Goal: Information Seeking & Learning: Check status

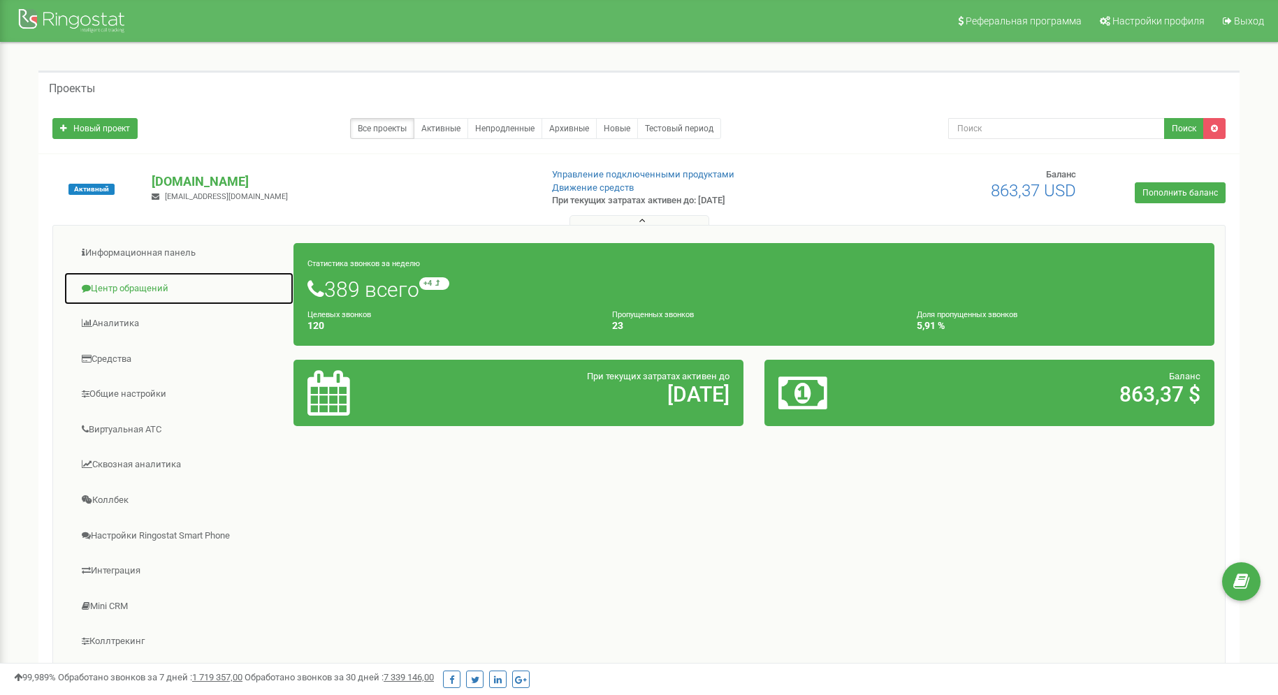
click at [138, 290] on link "Центр обращений" at bounding box center [179, 289] width 231 height 34
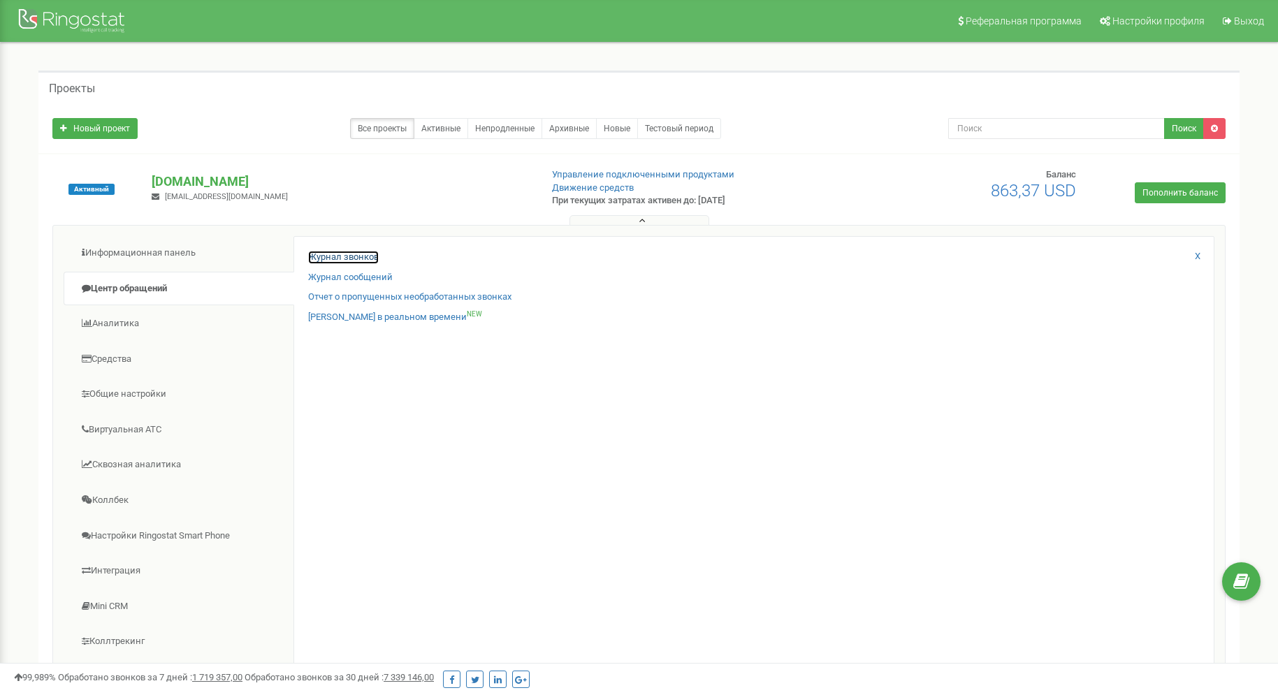
click at [358, 252] on link "Журнал звонков" at bounding box center [343, 257] width 71 height 13
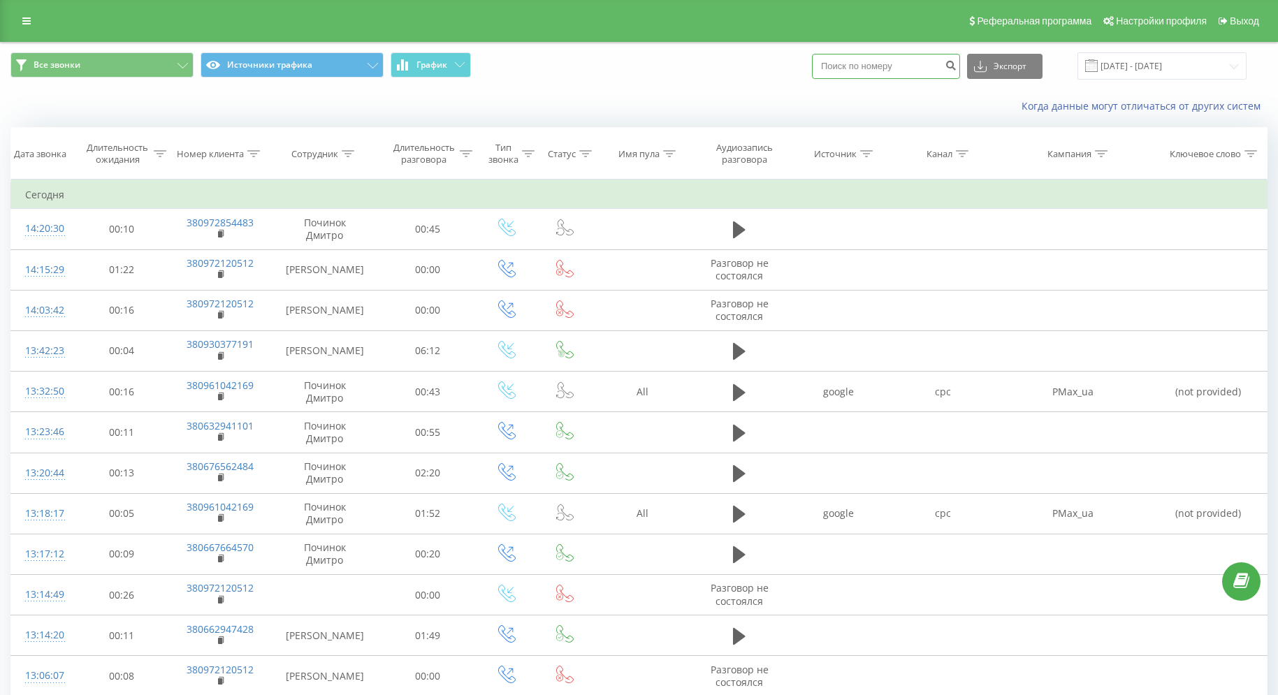
click at [864, 68] on input at bounding box center [886, 66] width 148 height 25
paste input "+380931706534"
click at [841, 66] on input "+380931706534" at bounding box center [886, 66] width 148 height 25
type input "380931706534"
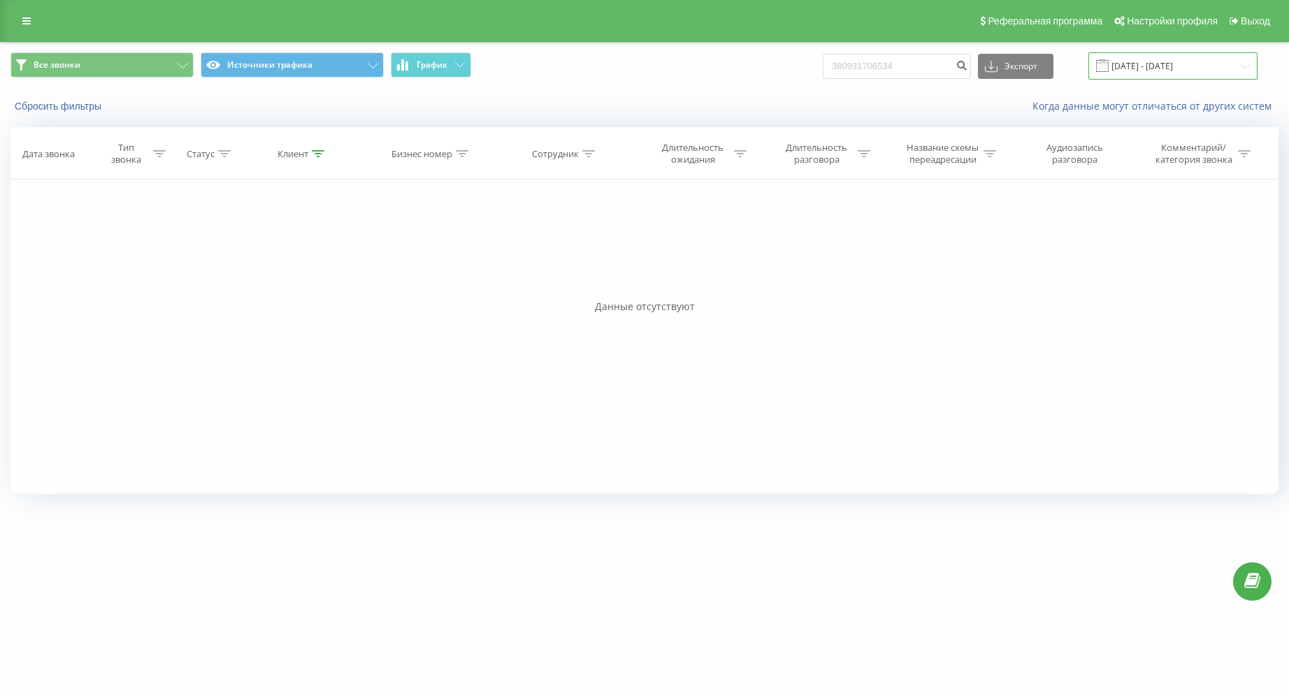
click at [1242, 66] on input "[DATE] - [DATE]" at bounding box center [1172, 65] width 169 height 27
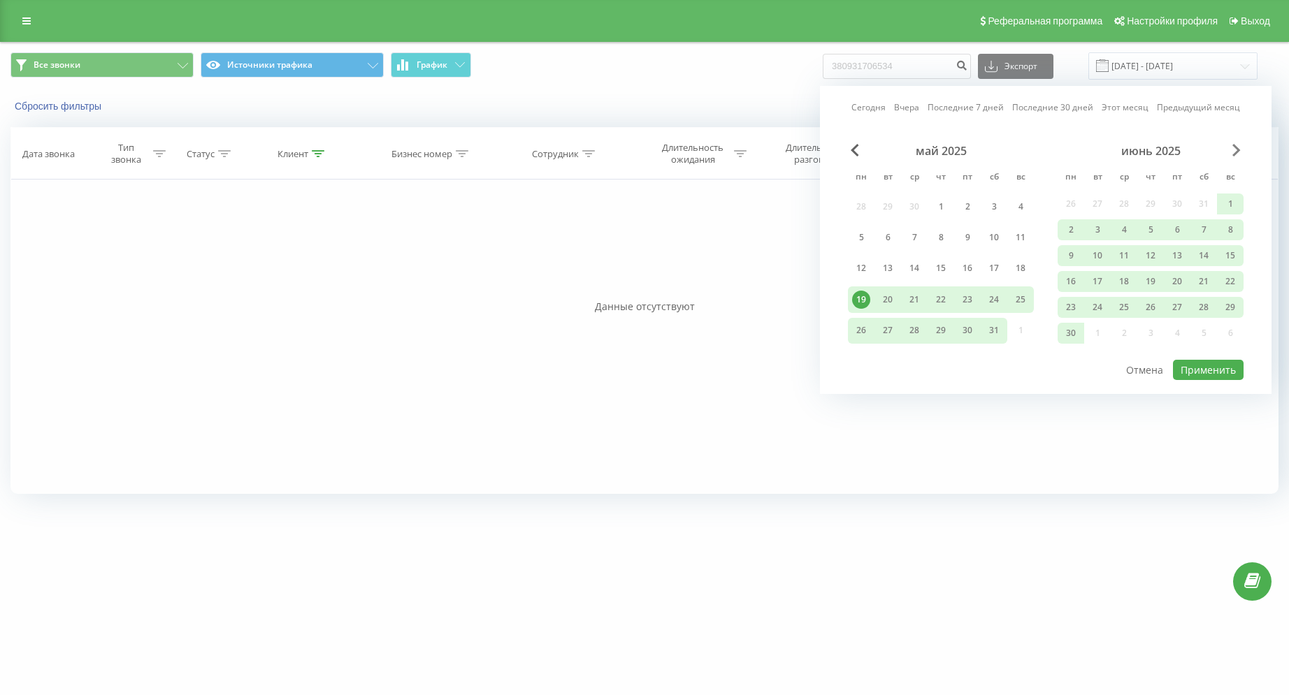
click at [1236, 150] on span "Next Month" at bounding box center [1236, 150] width 8 height 13
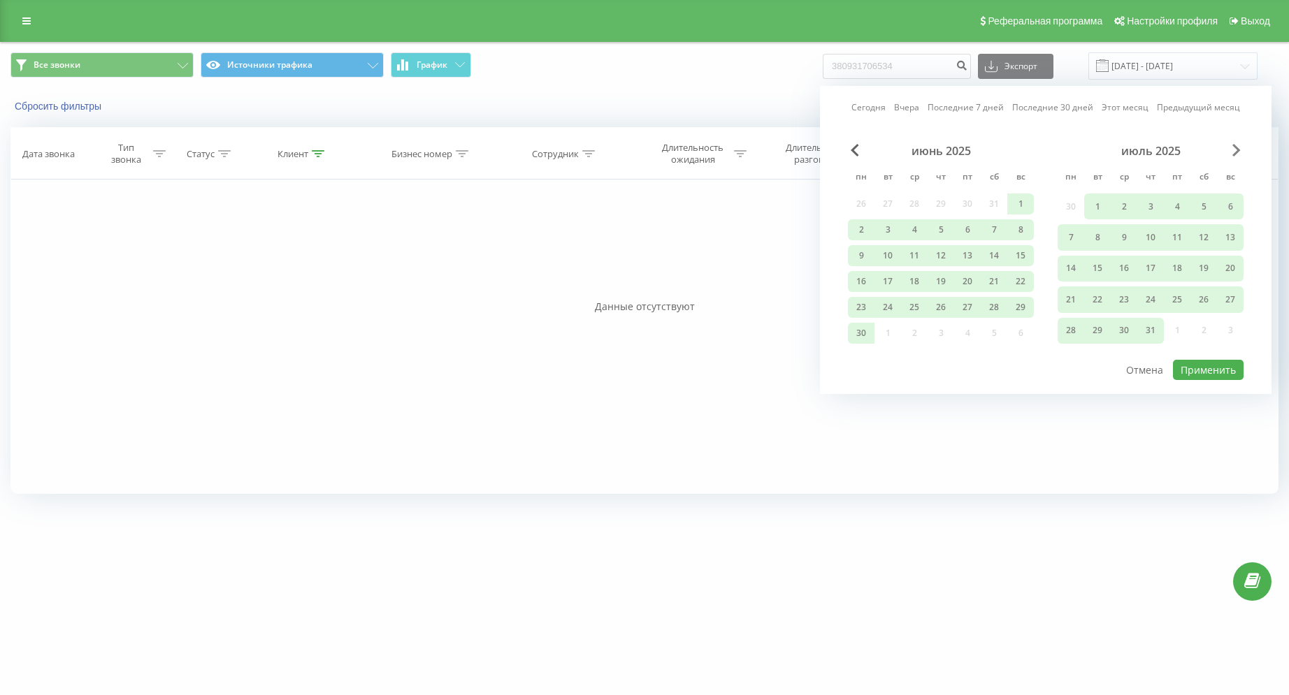
click at [1236, 150] on span "Next Month" at bounding box center [1236, 150] width 8 height 13
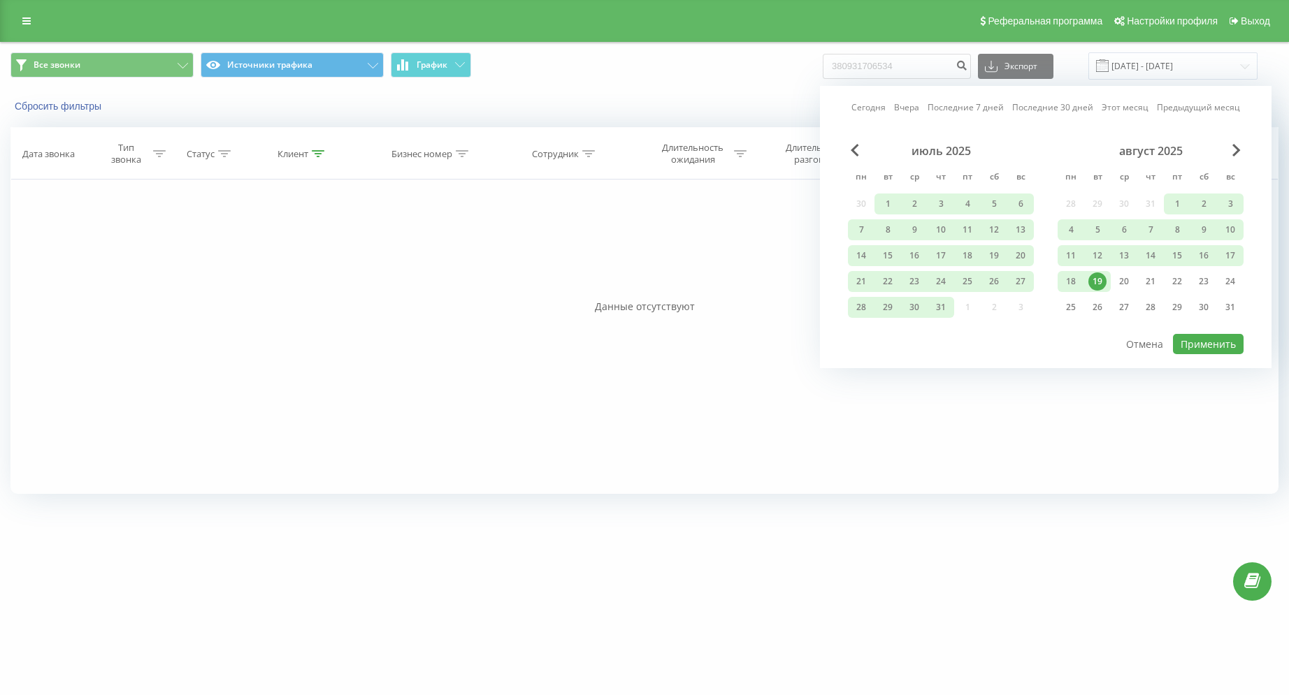
click at [934, 465] on div "Фильтровать по условию Равно Введите значение Отмена OK Фильтровать по условию …" at bounding box center [644, 337] width 1268 height 314
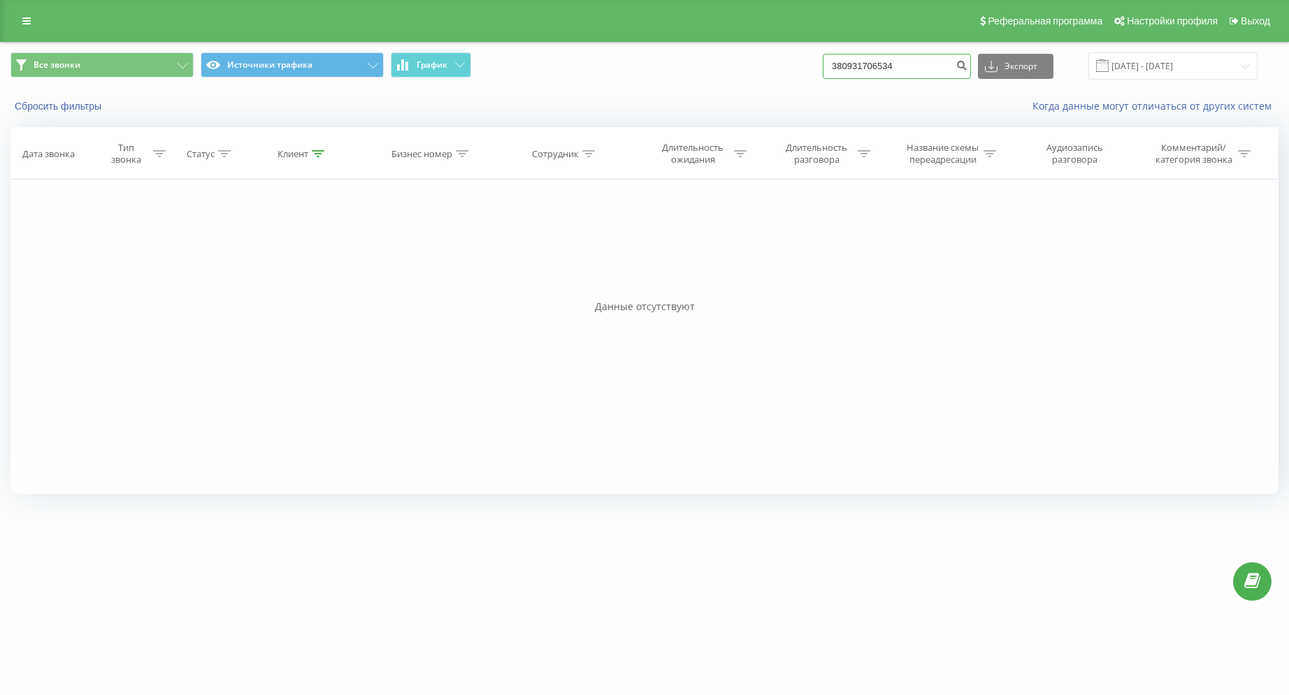
drag, startPoint x: 934, startPoint y: 64, endPoint x: 781, endPoint y: 73, distance: 153.3
click at [781, 73] on div "Все звонки Источники трафика График 380931706534 Экспорт .csv .xls .xlsx 19.05.…" at bounding box center [644, 65] width 1268 height 27
click at [410, 245] on div "Фильтровать по условию Равно Введите значение Отмена OK Фильтровать по условию …" at bounding box center [644, 337] width 1268 height 314
click at [80, 99] on div "Сбросить фильтры" at bounding box center [242, 106] width 483 height 14
click at [85, 109] on button "Сбросить фильтры" at bounding box center [59, 106] width 98 height 13
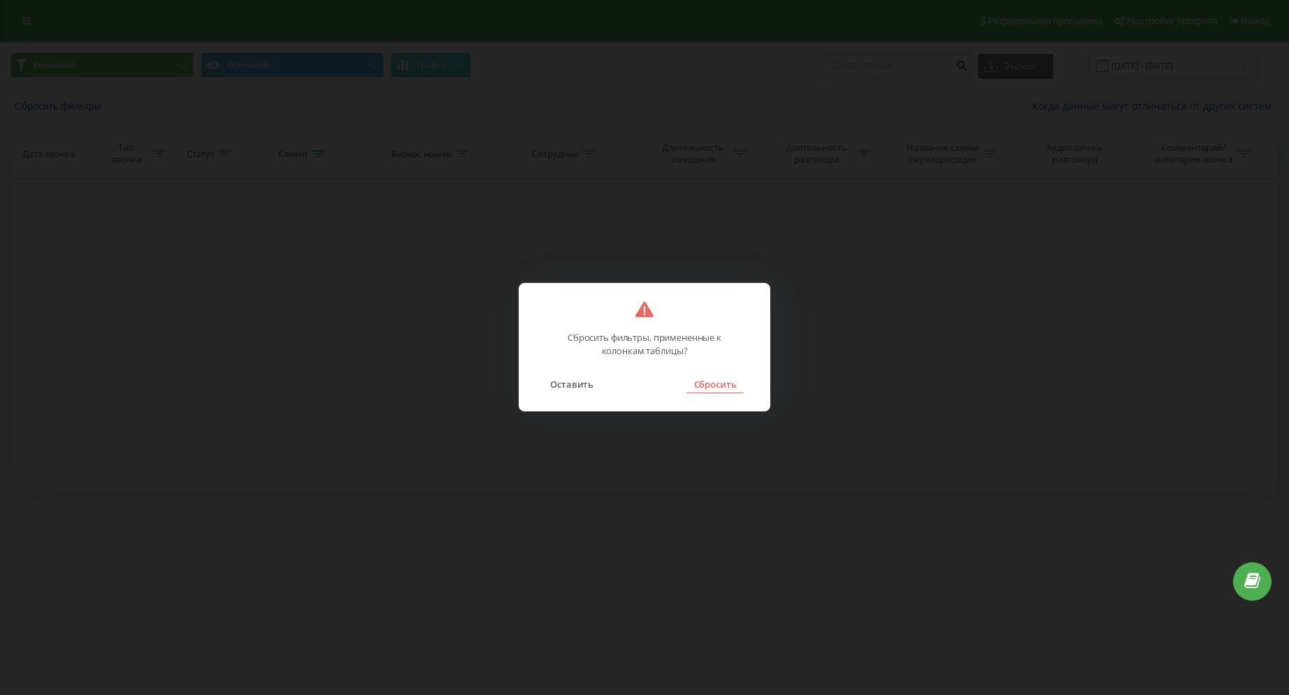
click at [710, 391] on button "Сбросить" at bounding box center [714, 384] width 57 height 18
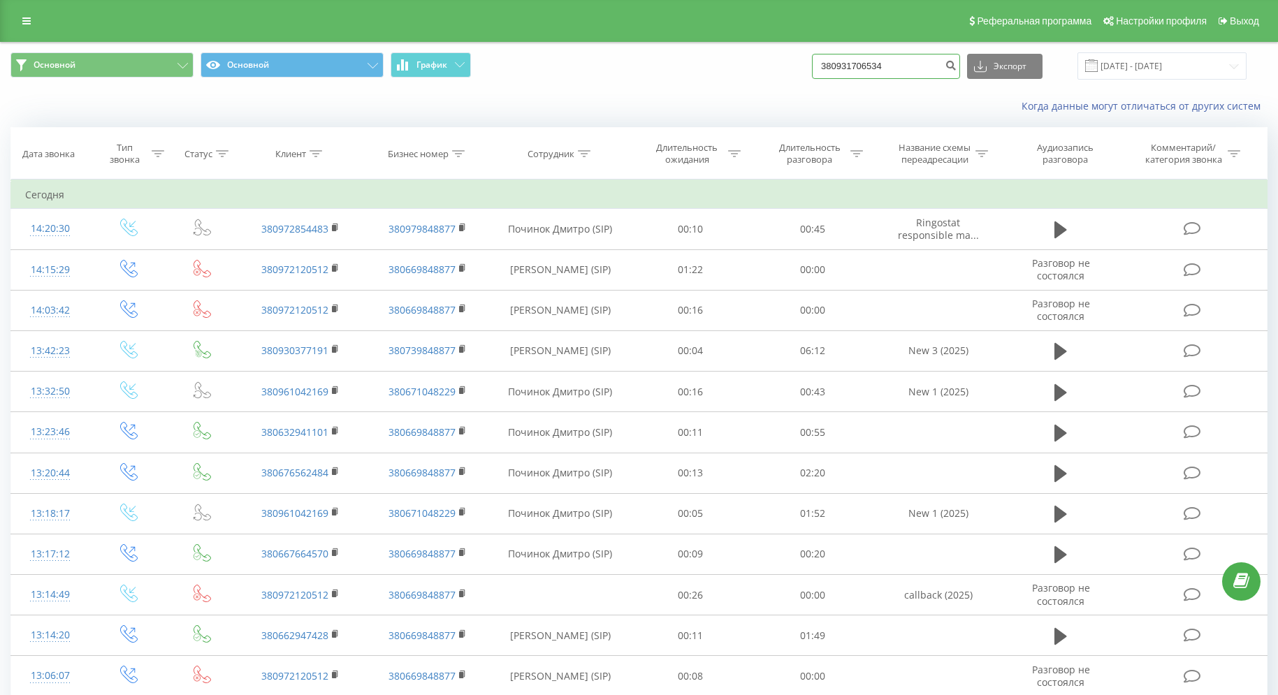
click at [871, 66] on input "380931706534" at bounding box center [886, 66] width 148 height 25
drag, startPoint x: 908, startPoint y: 64, endPoint x: 787, endPoint y: 65, distance: 121.6
click at [787, 65] on div "Основной Основной График 380931706534 Экспорт .csv .xls .xlsx 19.05.2025 - 19.0…" at bounding box center [638, 65] width 1257 height 27
type input "380630571908"
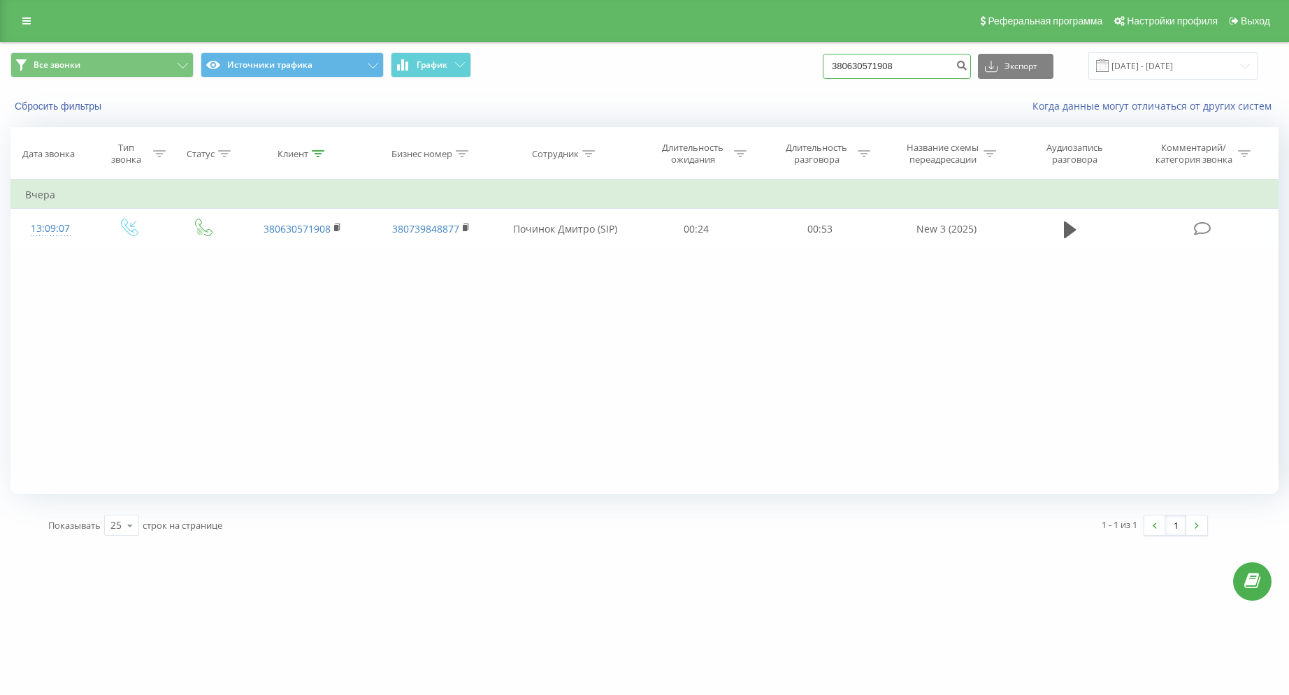
drag, startPoint x: 920, startPoint y: 64, endPoint x: 707, endPoint y: 75, distance: 213.4
click at [707, 75] on div "Все звонки Источники трафика График 380630571908 Экспорт .csv .xls .xlsx [DATE]…" at bounding box center [644, 65] width 1268 height 27
